Goal: Task Accomplishment & Management: Use online tool/utility

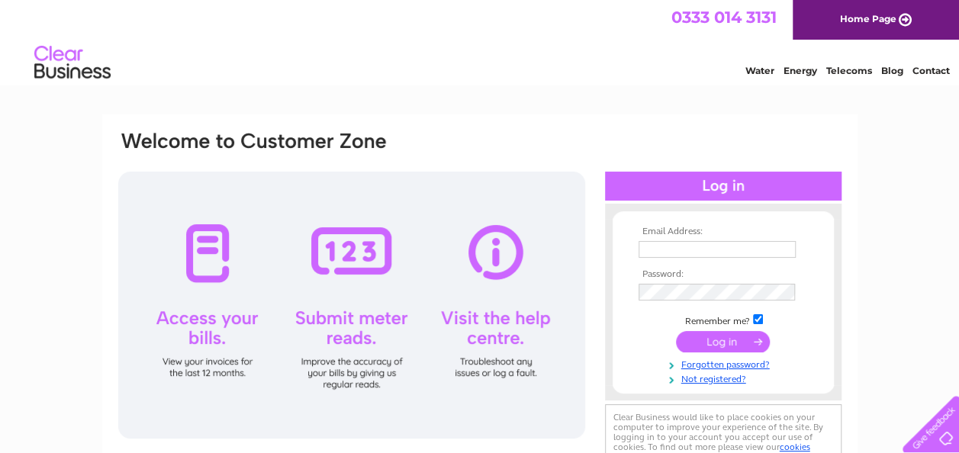
type input "archcafeandbistro@gmail.com"
click at [734, 338] on input "submit" at bounding box center [723, 341] width 94 height 21
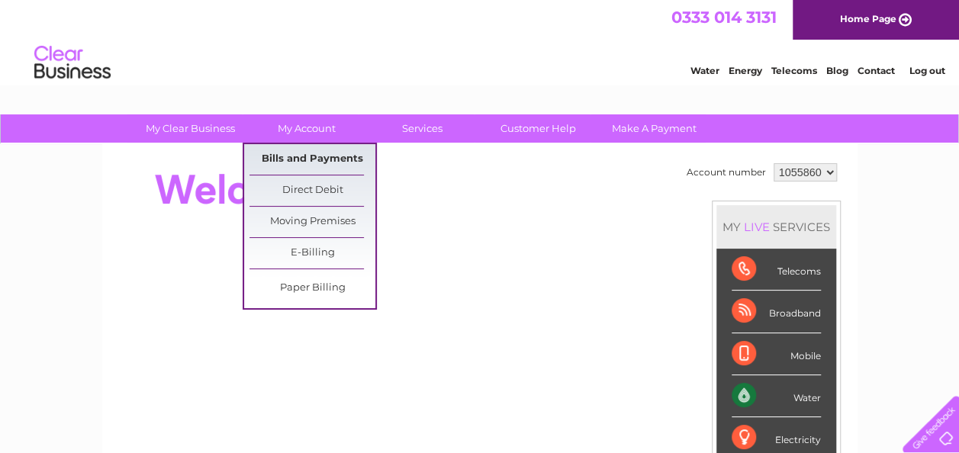
click at [347, 154] on link "Bills and Payments" at bounding box center [312, 159] width 126 height 31
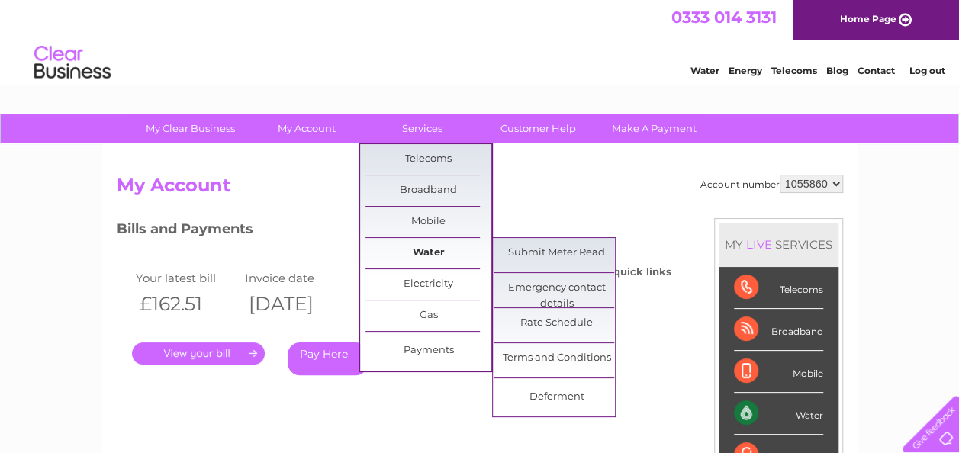
click at [430, 253] on link "Water" at bounding box center [428, 253] width 126 height 31
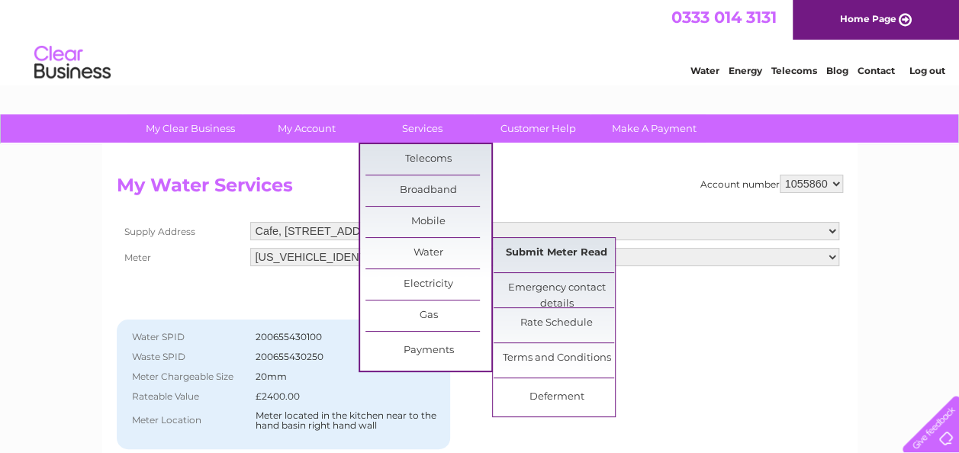
click at [530, 252] on link "Submit Meter Read" at bounding box center [557, 253] width 126 height 31
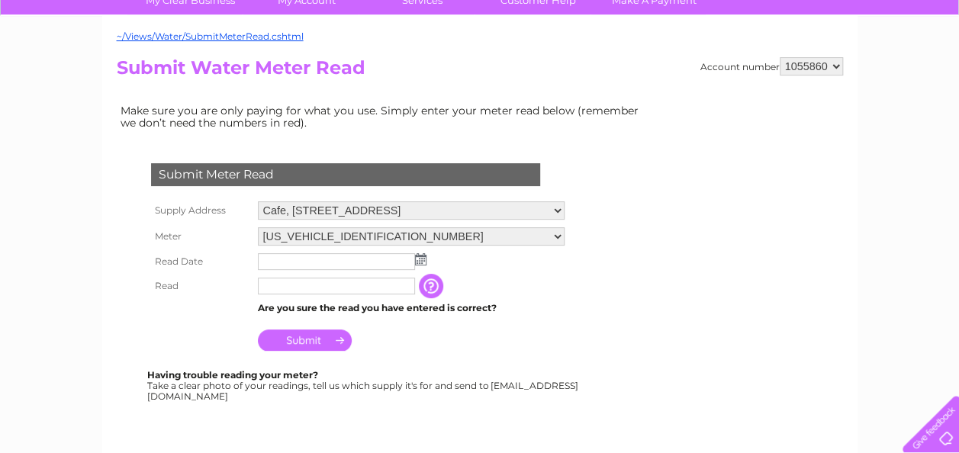
scroll to position [229, 0]
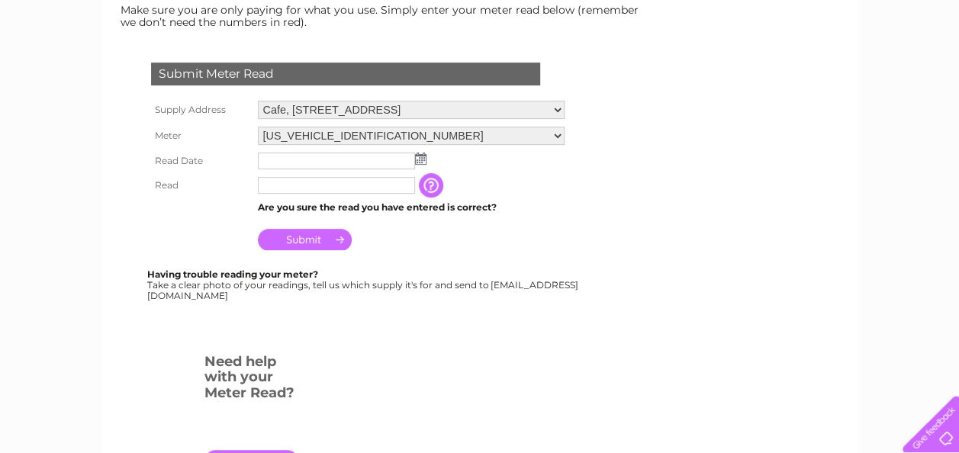
click at [423, 157] on img at bounding box center [420, 159] width 11 height 12
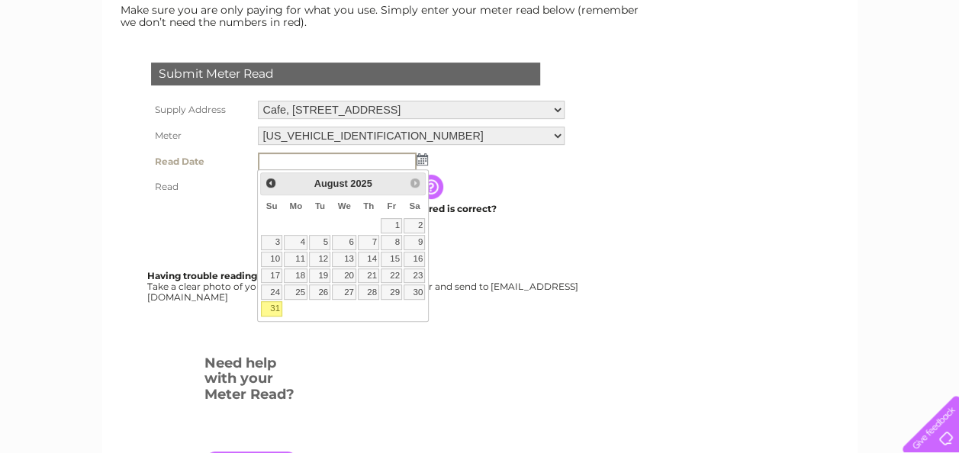
click at [269, 306] on link "31" at bounding box center [271, 308] width 21 height 15
type input "2025/08/31"
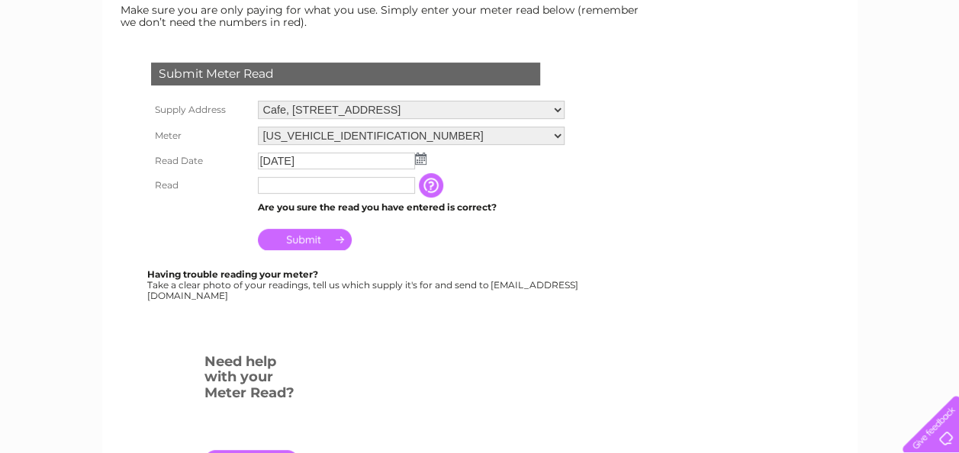
click at [293, 177] on input "text" at bounding box center [336, 185] width 157 height 17
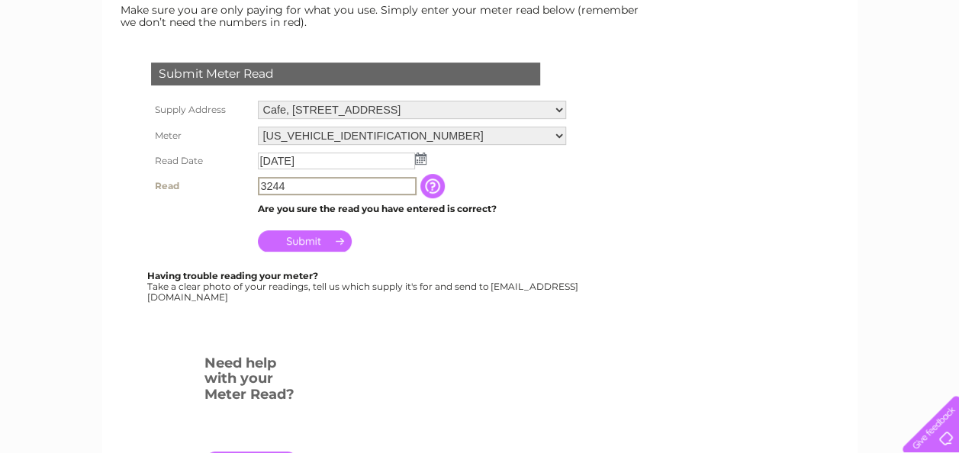
type input "3244"
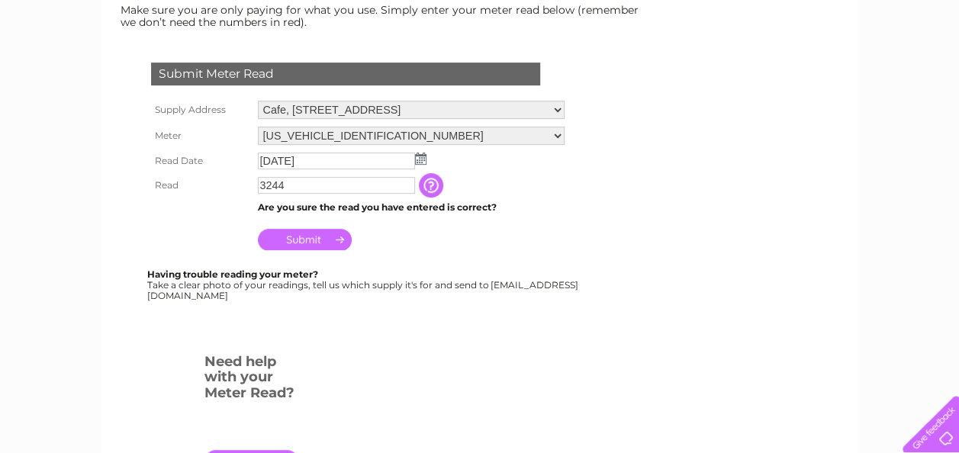
click at [333, 240] on input "Submit" at bounding box center [305, 239] width 94 height 21
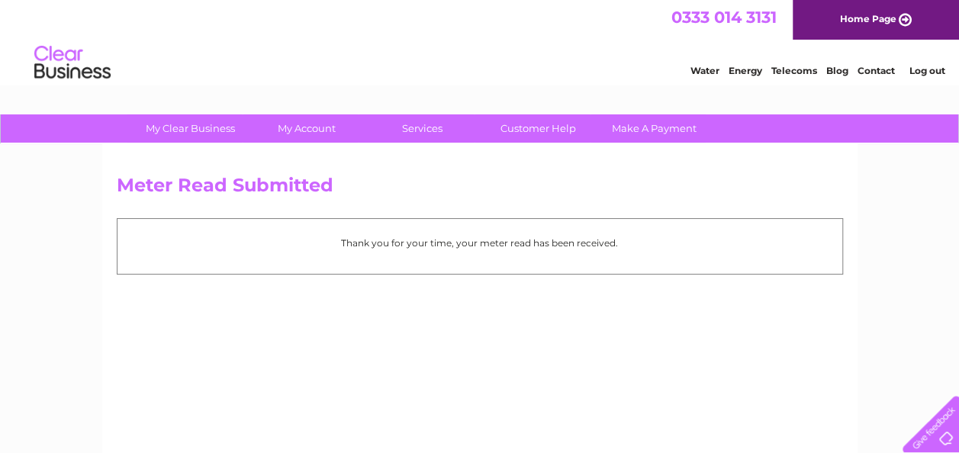
click at [931, 70] on link "Log out" at bounding box center [927, 70] width 36 height 11
